Goal: Task Accomplishment & Management: Use online tool/utility

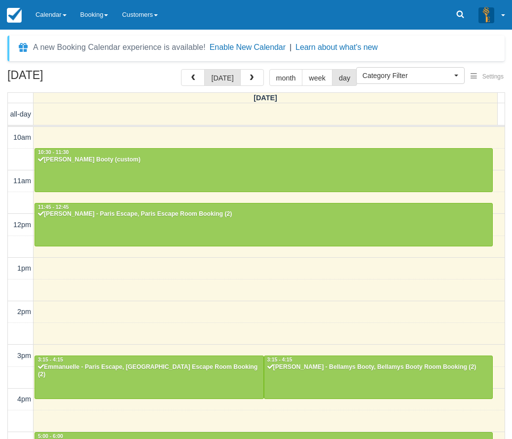
select select
click at [45, 9] on link "Calendar" at bounding box center [51, 15] width 45 height 30
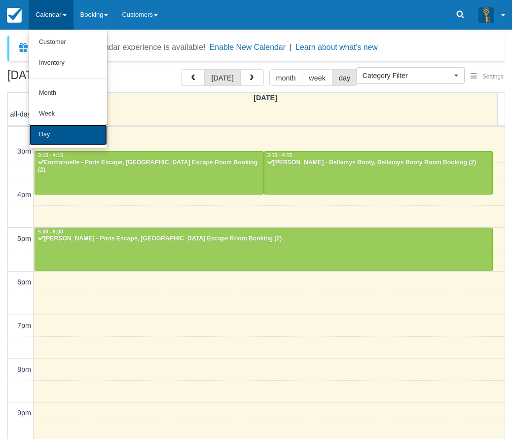
click at [62, 130] on link "Day" at bounding box center [68, 134] width 78 height 21
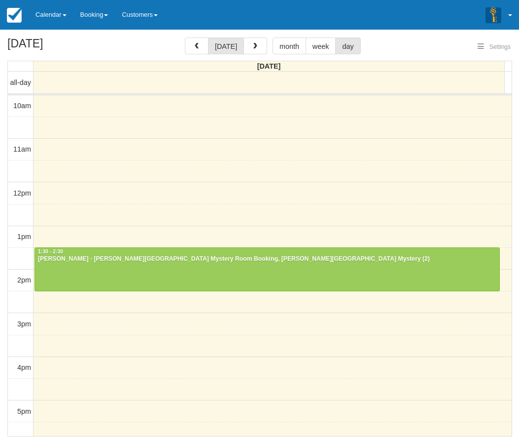
select select
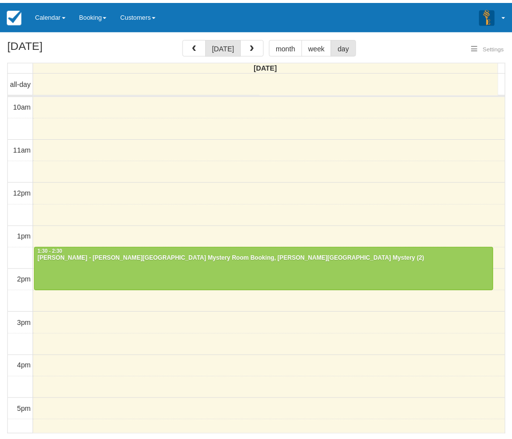
scroll to position [131, 0]
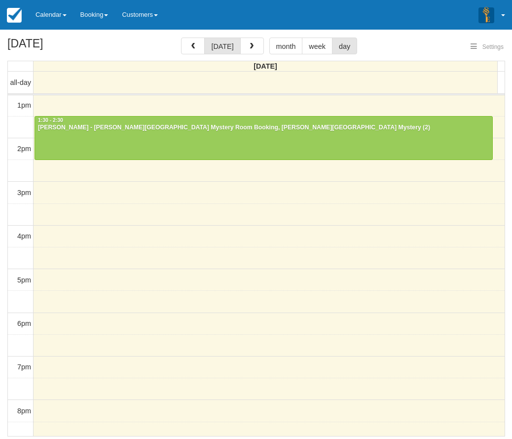
select select
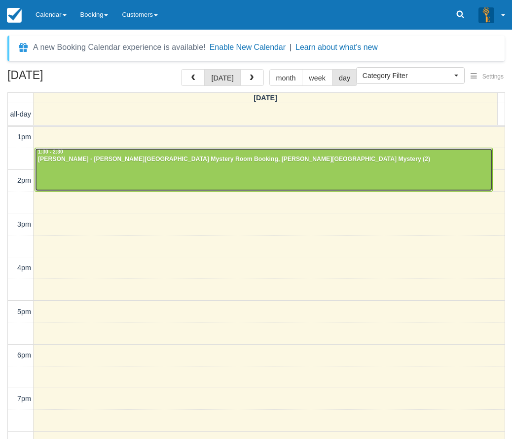
click at [261, 156] on div "Dora - Baker Street Mystery Room Booking, Baker Street Mystery (2)" at bounding box center [263, 159] width 452 height 8
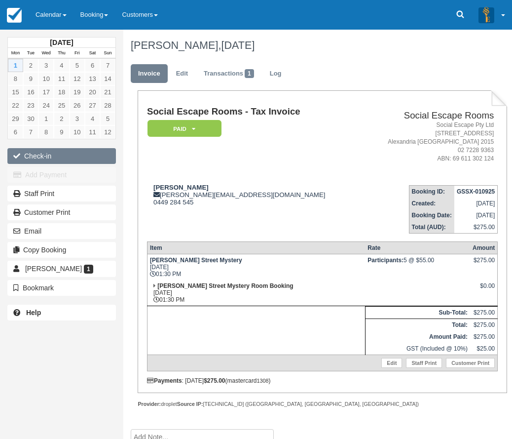
click at [51, 152] on button "Check-in" at bounding box center [61, 156] width 109 height 16
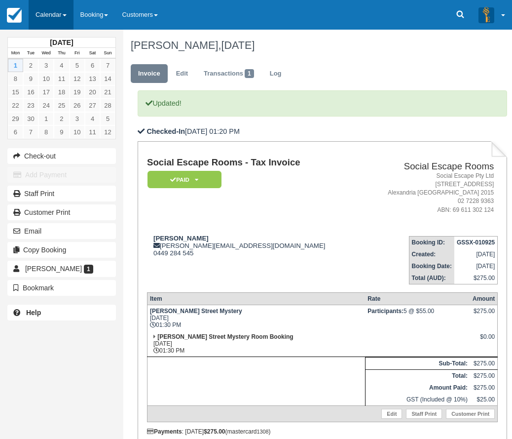
click at [52, 11] on link "Calendar" at bounding box center [51, 15] width 45 height 30
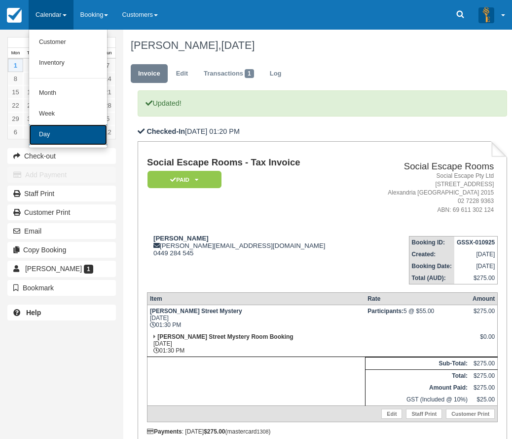
click at [63, 130] on link "Day" at bounding box center [68, 134] width 78 height 21
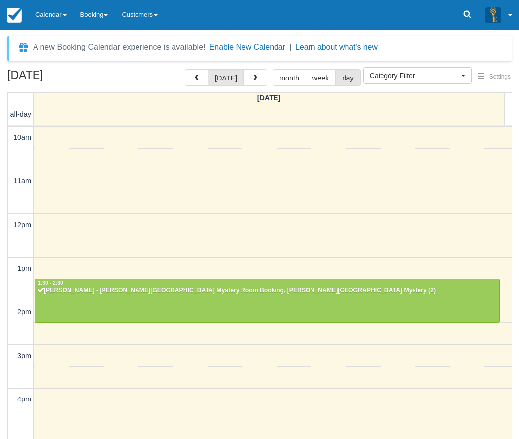
select select
